Goal: Find specific page/section: Find specific page/section

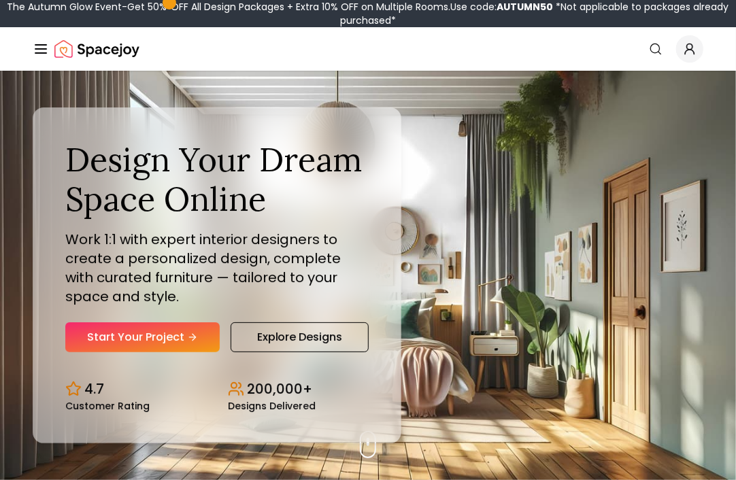
click at [693, 53] on icon "Global" at bounding box center [690, 49] width 14 height 14
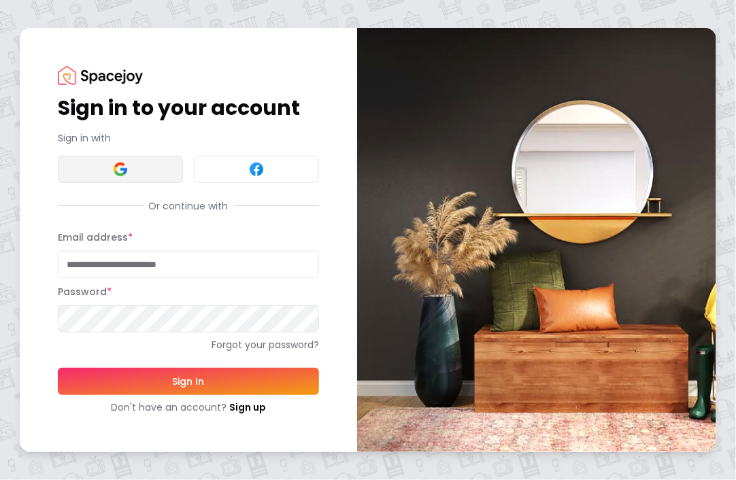
click at [127, 176] on img at bounding box center [120, 169] width 16 height 16
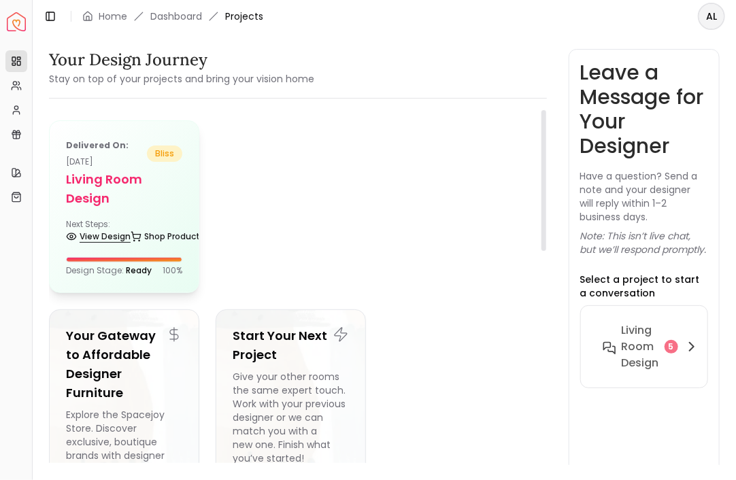
click at [99, 240] on link "View Design" at bounding box center [98, 236] width 65 height 19
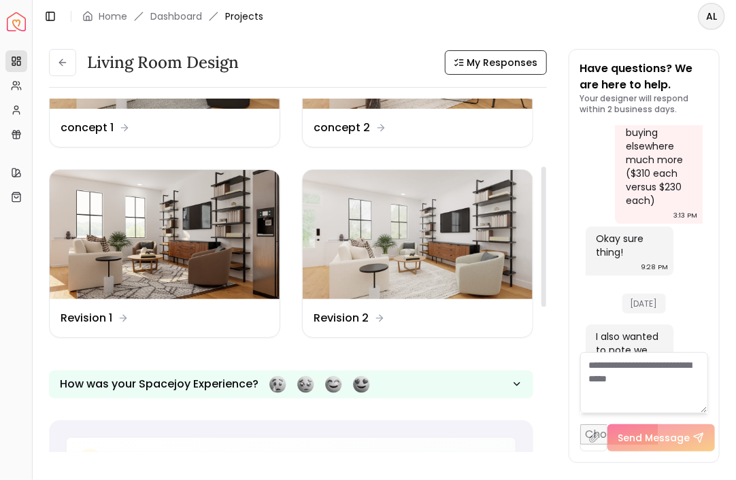
scroll to position [91, 0]
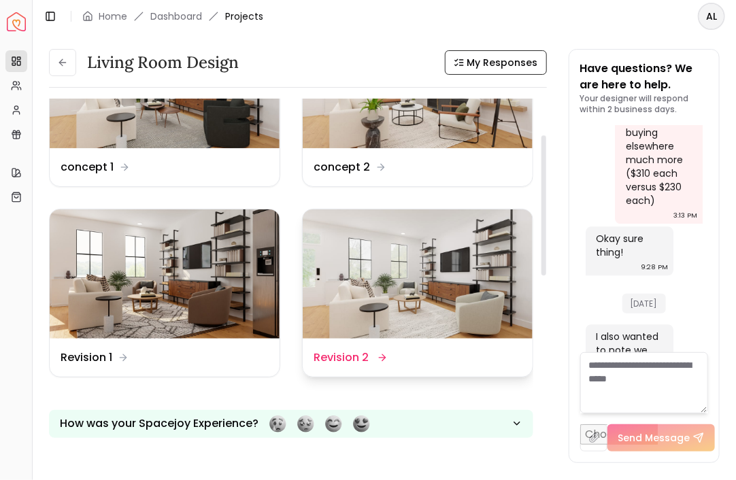
click at [361, 278] on img at bounding box center [418, 274] width 230 height 129
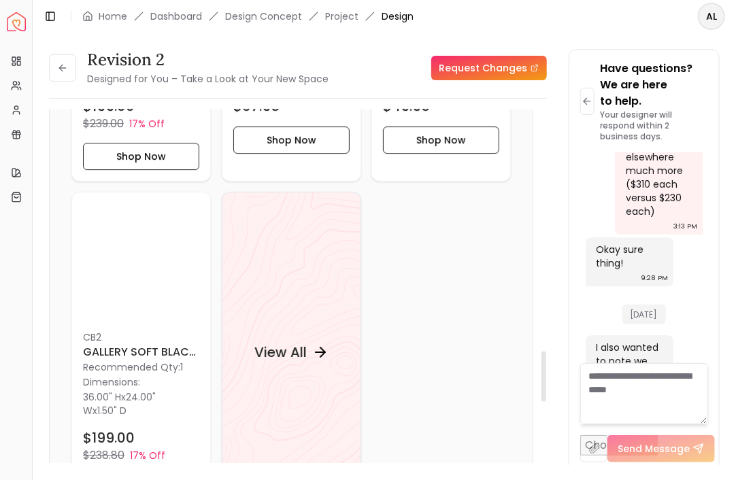
scroll to position [1783, 0]
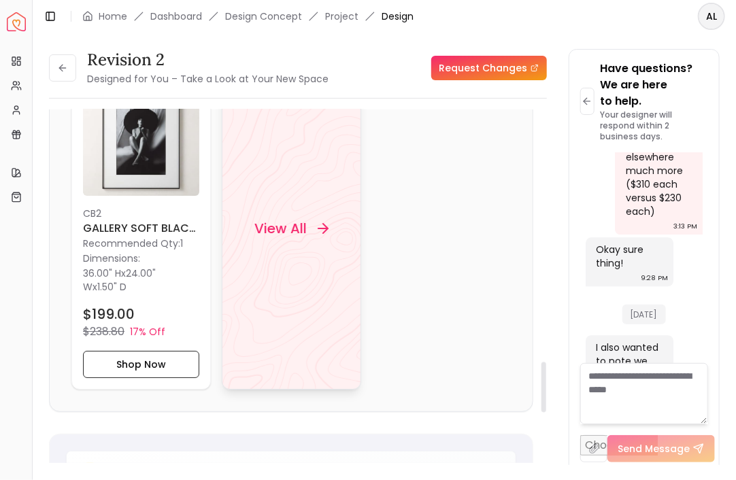
click at [279, 233] on h4 "View All" at bounding box center [280, 229] width 52 height 19
click at [61, 60] on button at bounding box center [62, 67] width 27 height 27
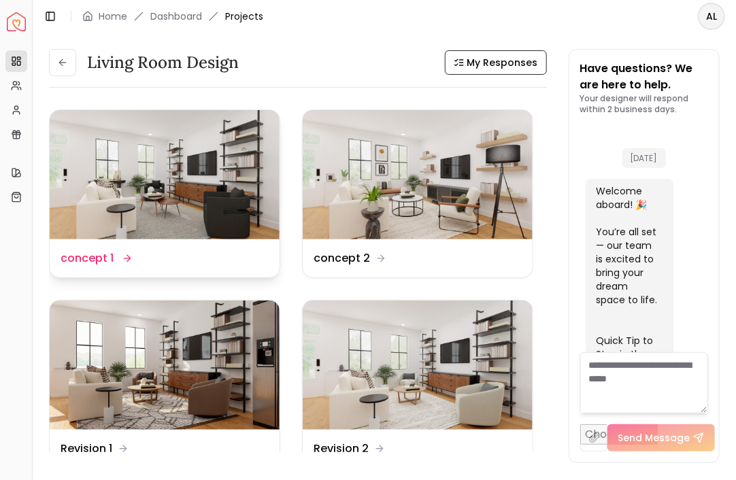
scroll to position [10384, 0]
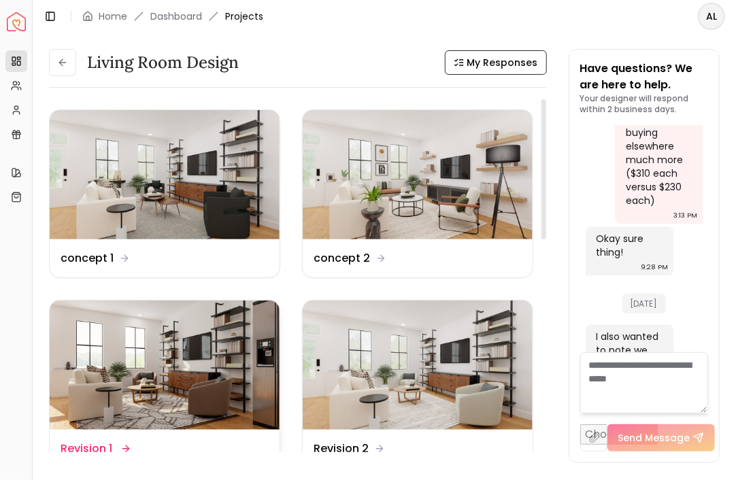
click at [146, 384] on img at bounding box center [165, 365] width 230 height 129
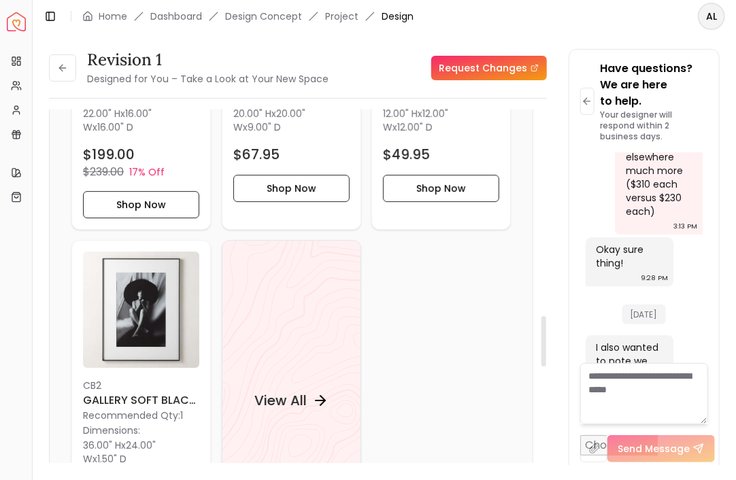
scroll to position [1646, 0]
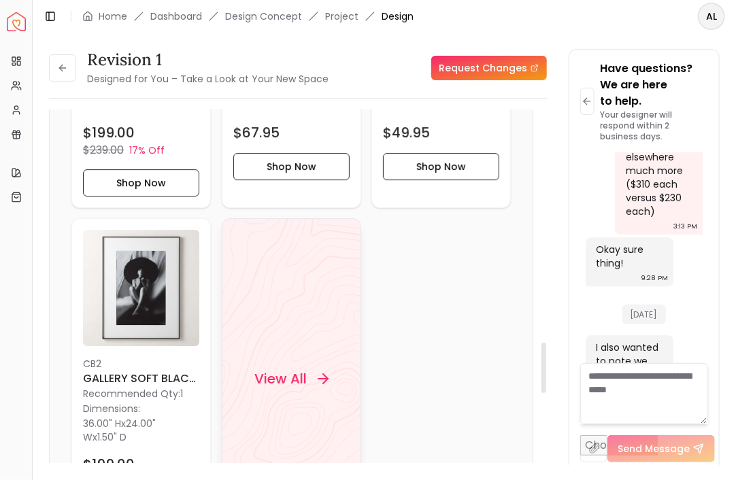
click at [294, 370] on h4 "View All" at bounding box center [280, 379] width 52 height 19
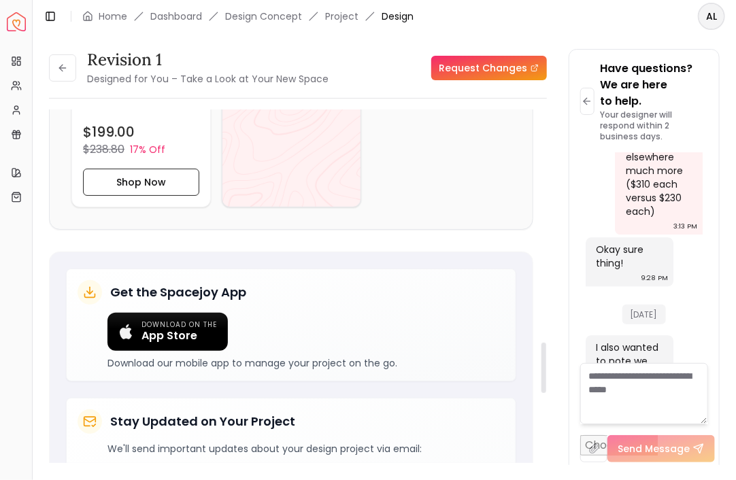
scroll to position [2012, 0]
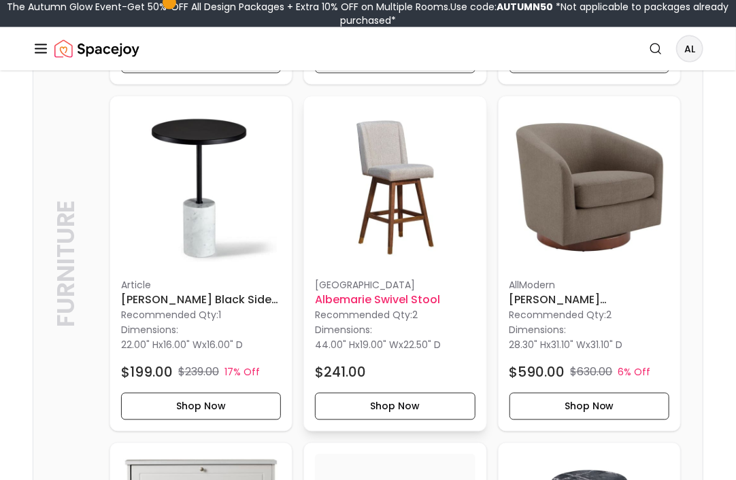
scroll to position [708, 0]
click at [357, 298] on h6 "Albemarie Swivel Stool" at bounding box center [395, 300] width 160 height 16
